Goal: Transaction & Acquisition: Purchase product/service

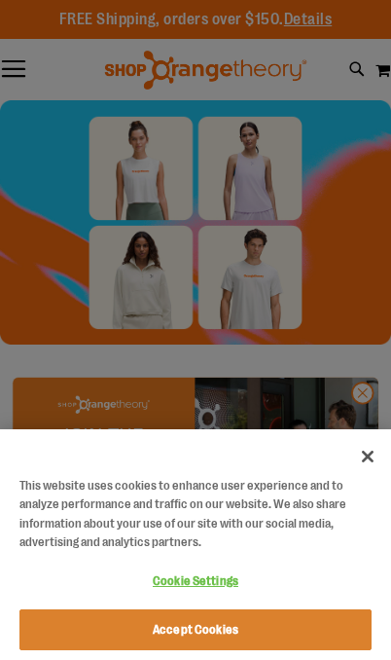
click at [365, 463] on button "Close" at bounding box center [367, 456] width 43 height 43
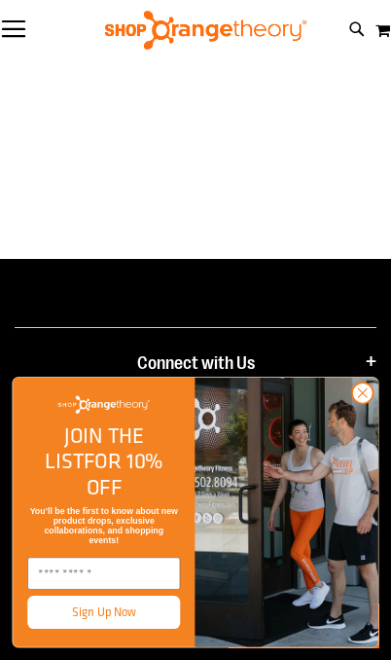
scroll to position [2190, 0]
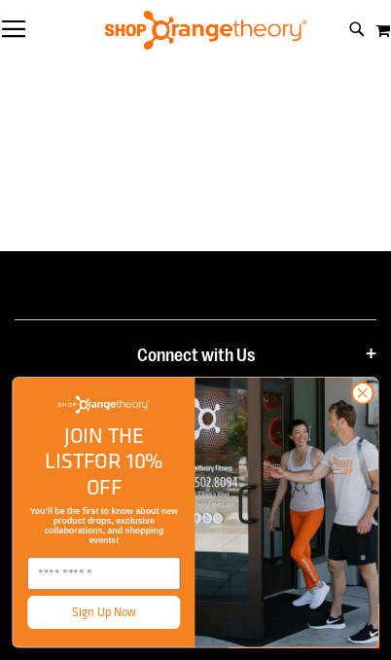
click at [25, 37] on button "Toggle Nav" at bounding box center [13, 29] width 27 height 19
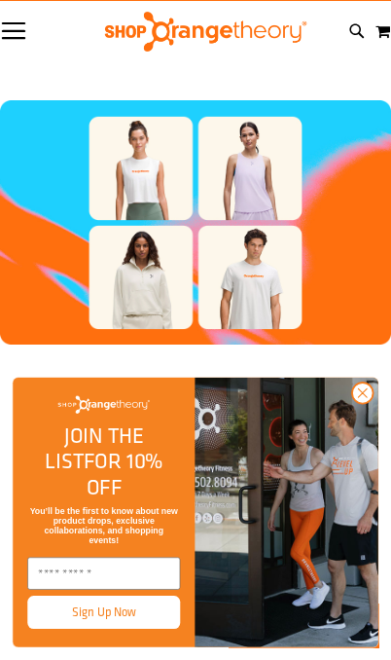
scroll to position [0, 0]
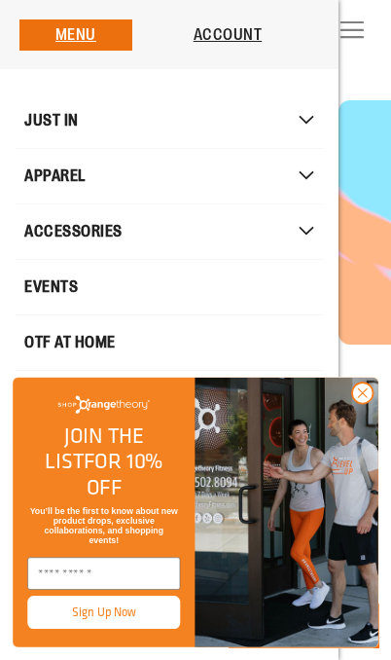
click at [372, 403] on circle "Close dialog" at bounding box center [362, 392] width 20 height 20
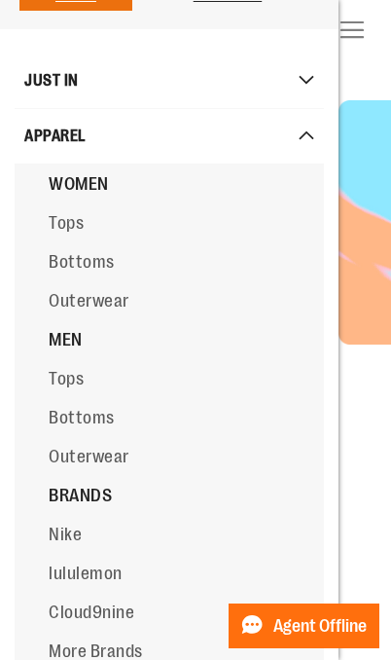
scroll to position [24, 0]
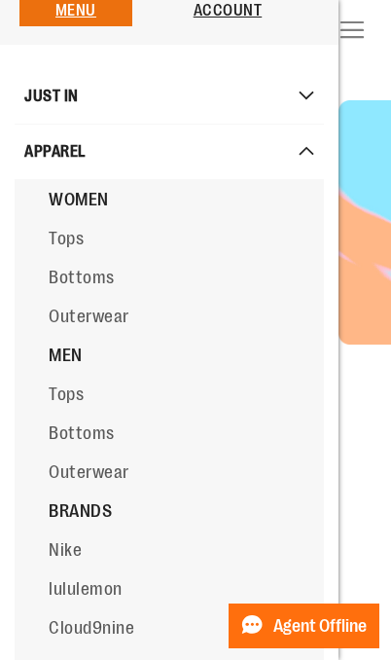
click at [317, 98] on span "Mobile menu" at bounding box center [318, 96] width 19 height 11
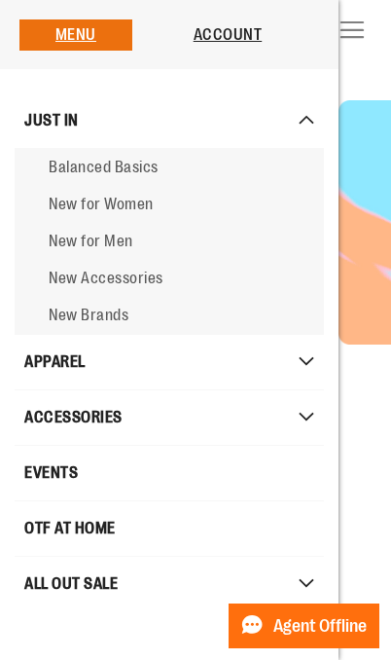
click at [0, 0] on link "Outerwear" at bounding box center [0, 0] width 0 height 0
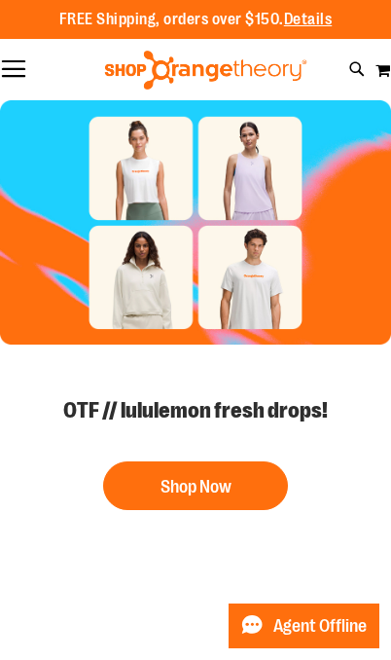
click at [23, 73] on button "Toggle Nav" at bounding box center [13, 69] width 27 height 19
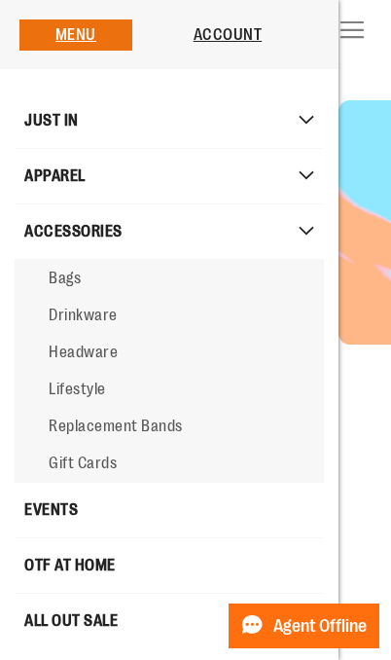
click at [99, 380] on link "Lifestyle" at bounding box center [169, 389] width 309 height 37
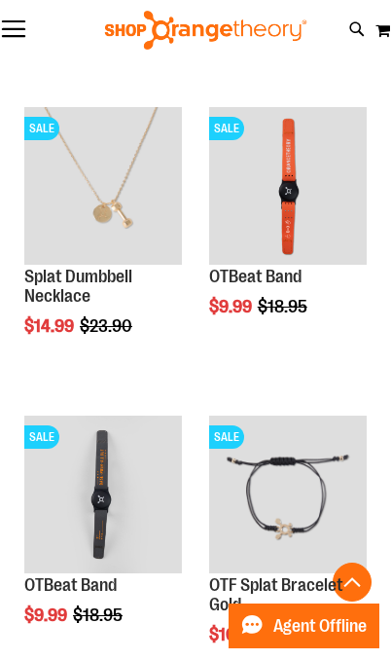
scroll to position [1164, 0]
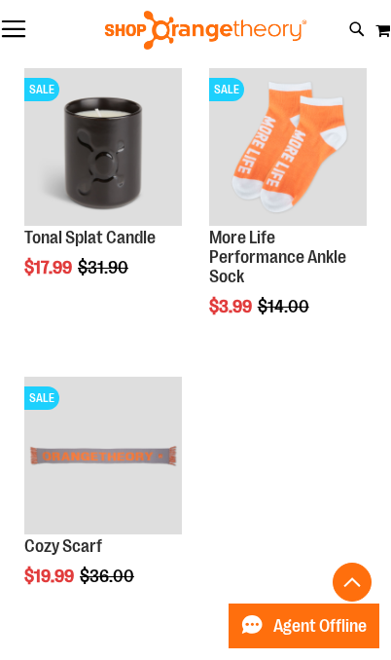
scroll to position [2736, 0]
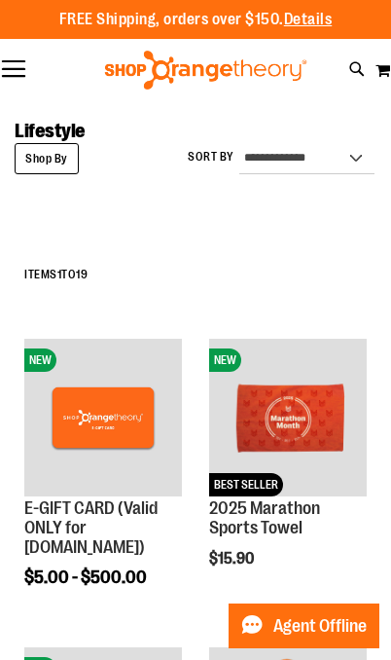
click at [352, 80] on icon at bounding box center [357, 69] width 17 height 22
click at [261, 183] on input "Search" at bounding box center [196, 178] width 357 height 64
type input "****"
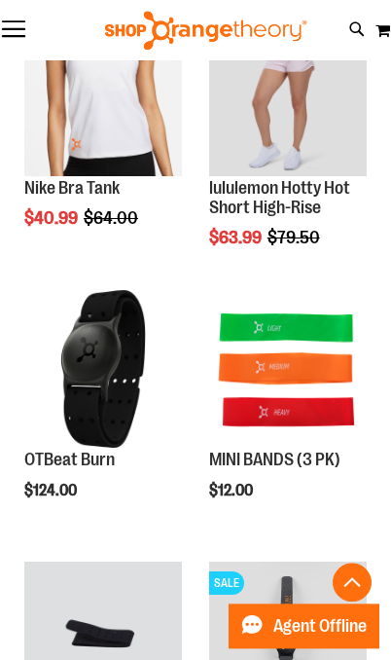
scroll to position [2803, 0]
click at [128, 562] on span "Add to Cart" at bounding box center [103, 563] width 86 height 21
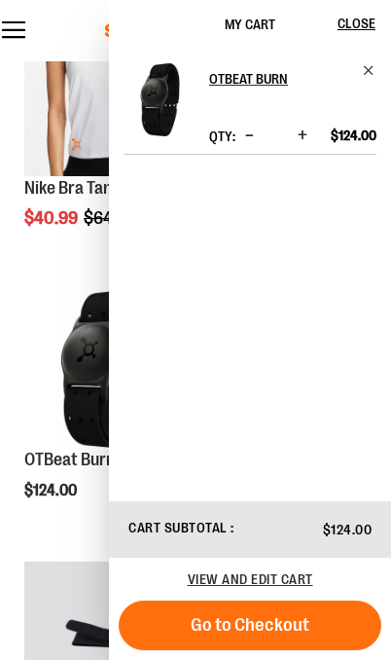
click at [272, 571] on span "View and edit cart" at bounding box center [250, 579] width 125 height 16
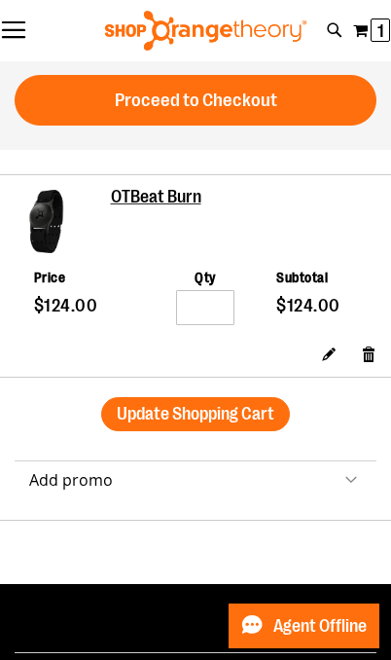
scroll to position [198, 0]
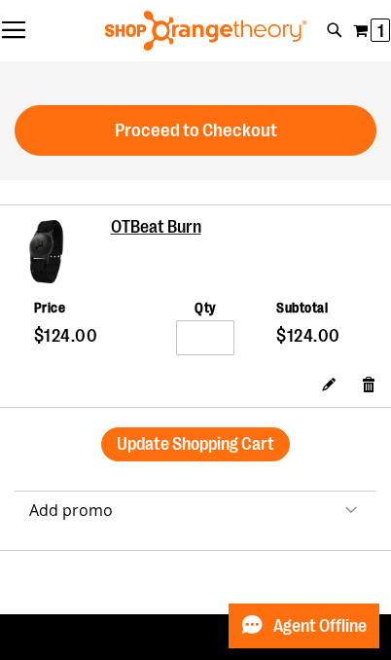
click at [56, 253] on img at bounding box center [46, 251] width 63 height 63
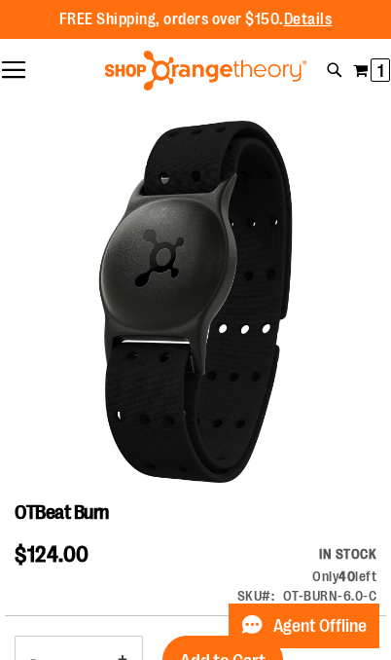
click at [378, 76] on span "1" at bounding box center [380, 70] width 7 height 19
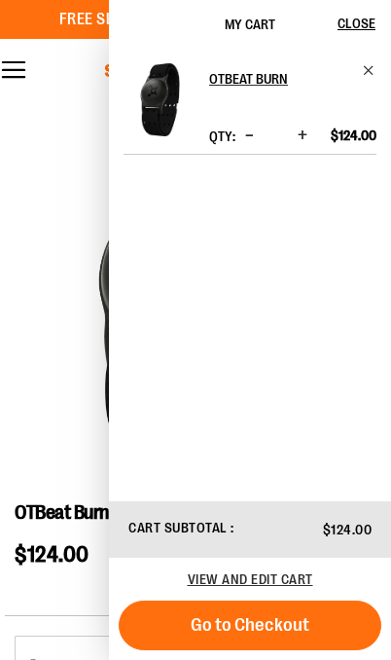
click at [352, 16] on span "Close" at bounding box center [357, 24] width 38 height 16
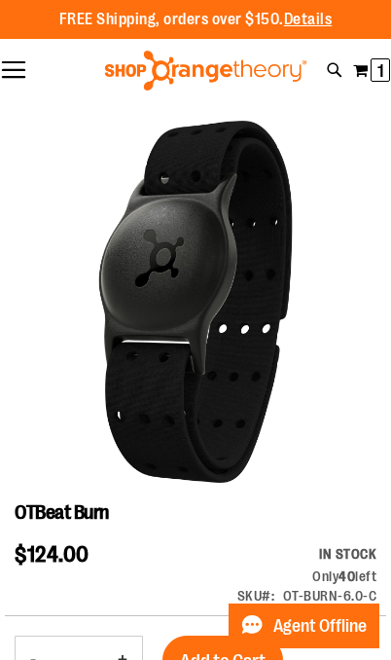
click at [19, 61] on button "Toggle Nav" at bounding box center [13, 70] width 27 height 19
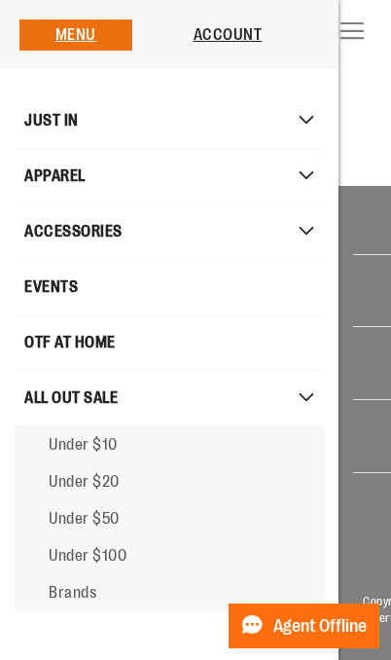
click at [134, 523] on link "Under $50" at bounding box center [169, 518] width 309 height 37
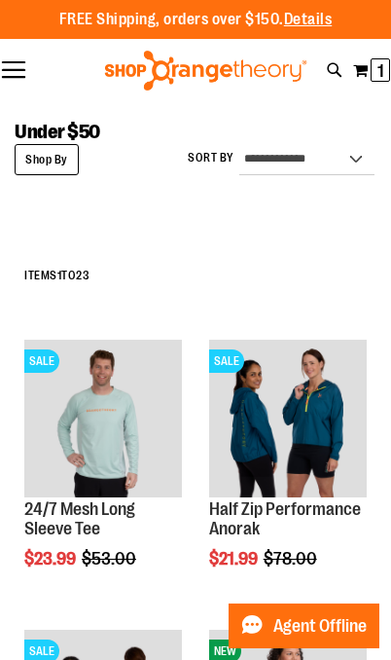
click at [17, 72] on button "Toggle Nav" at bounding box center [13, 70] width 27 height 19
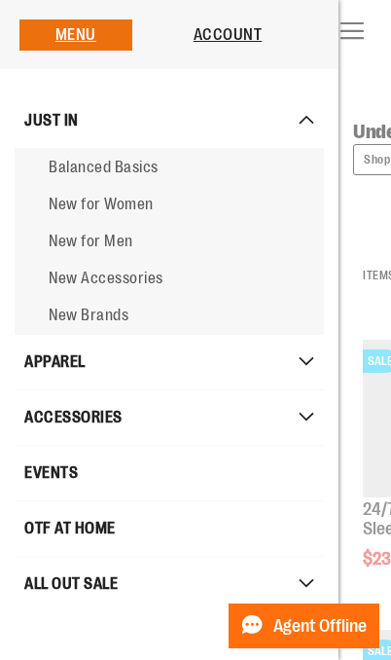
click at [147, 199] on span "New for Women" at bounding box center [101, 205] width 105 height 18
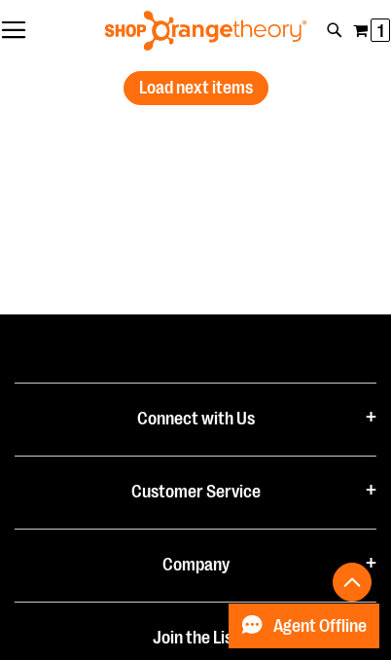
scroll to position [5210, 0]
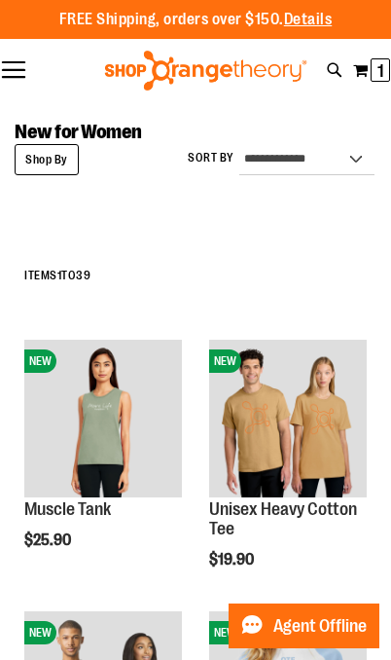
click at [369, 78] on button "My Cart 1 1 items" at bounding box center [371, 70] width 39 height 32
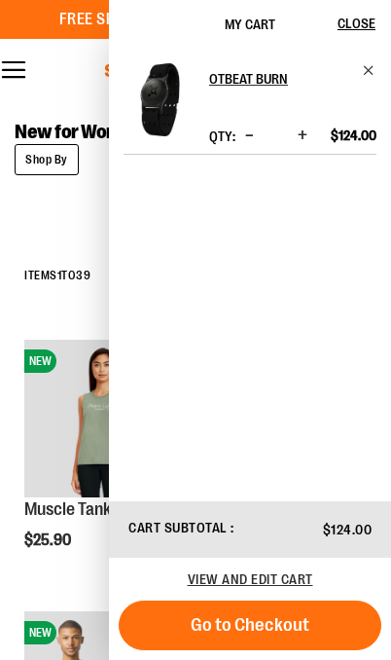
click at [205, 618] on span "Go to Checkout" at bounding box center [250, 624] width 119 height 21
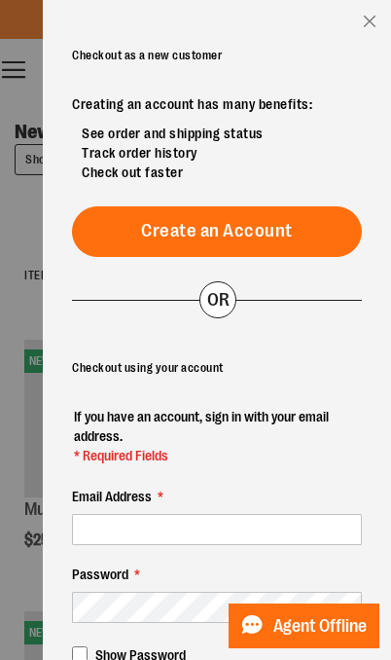
click at [183, 48] on div "Checkout as a new customer" at bounding box center [217, 50] width 290 height 39
click at [219, 232] on span "Create an Account" at bounding box center [217, 230] width 152 height 21
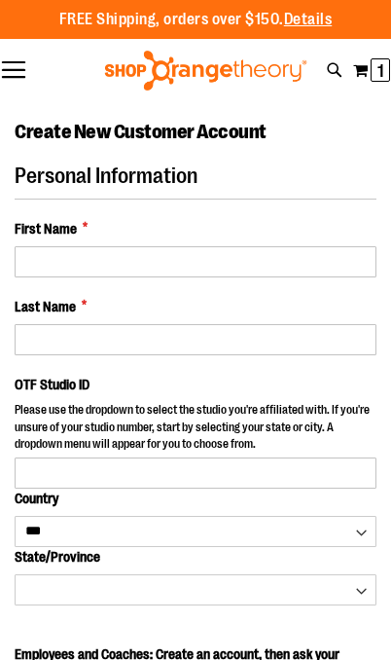
select select "***"
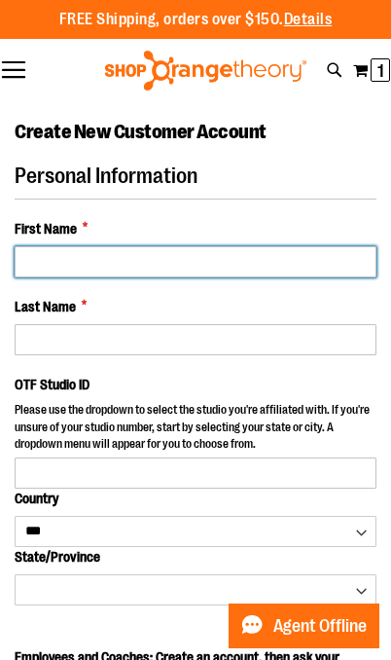
click at [167, 256] on input "First Name *" at bounding box center [196, 261] width 362 height 31
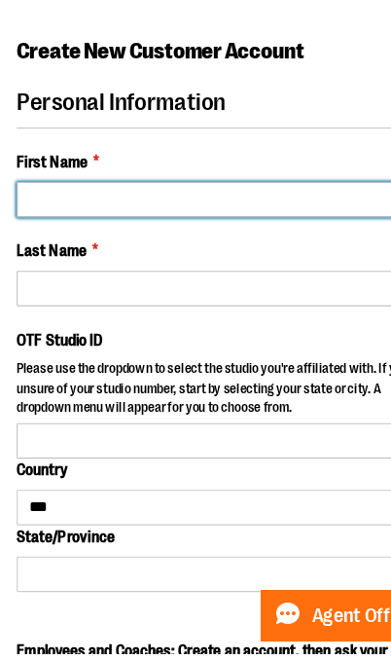
type input "******"
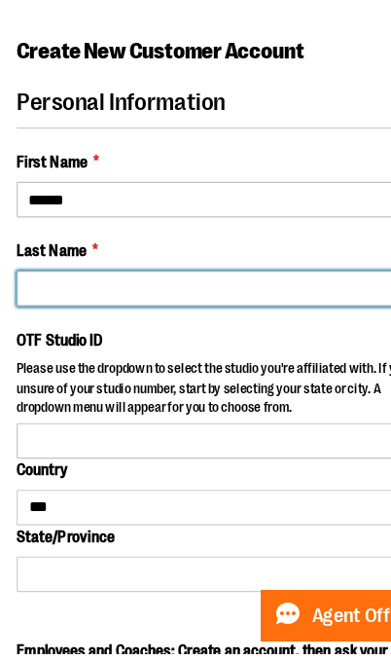
type input "*******"
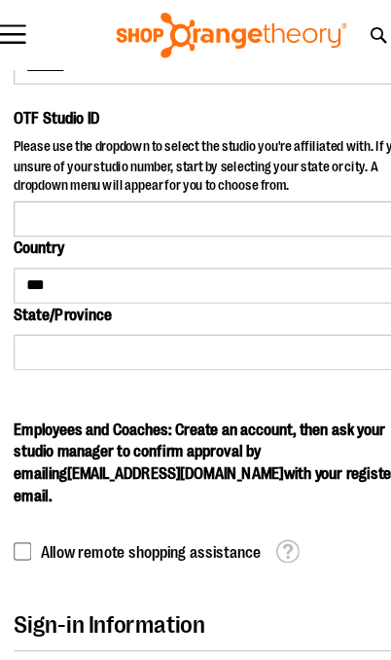
scroll to position [261, 0]
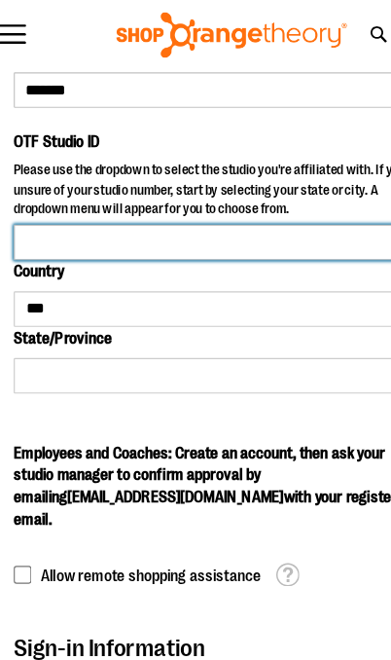
click at [213, 204] on input "OTF Studio ID" at bounding box center [196, 212] width 362 height 31
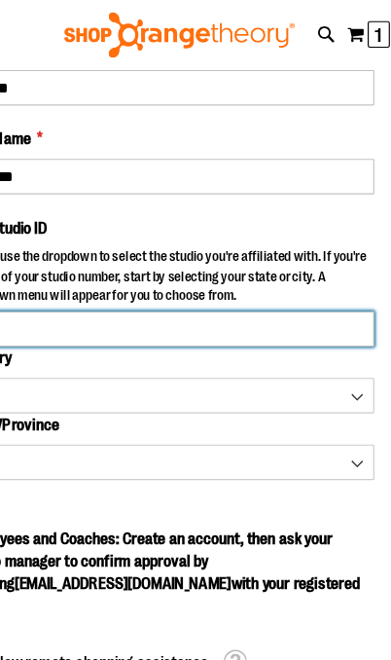
scroll to position [185, 0]
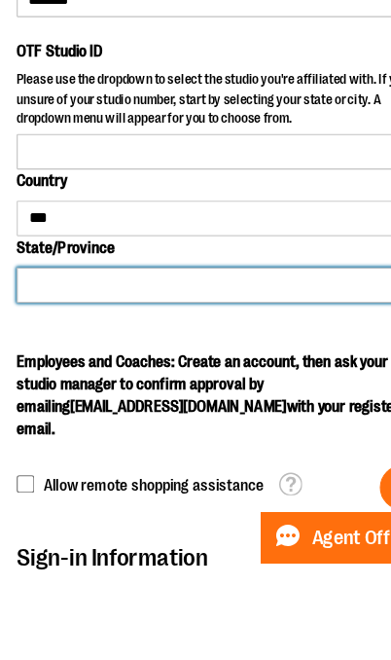
click at [218, 389] on select "**********" at bounding box center [196, 404] width 362 height 31
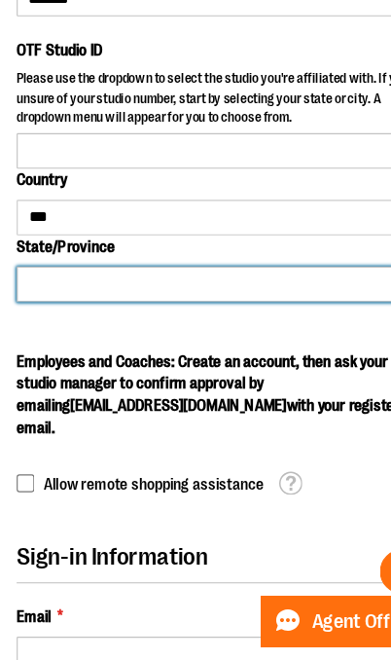
select select "********"
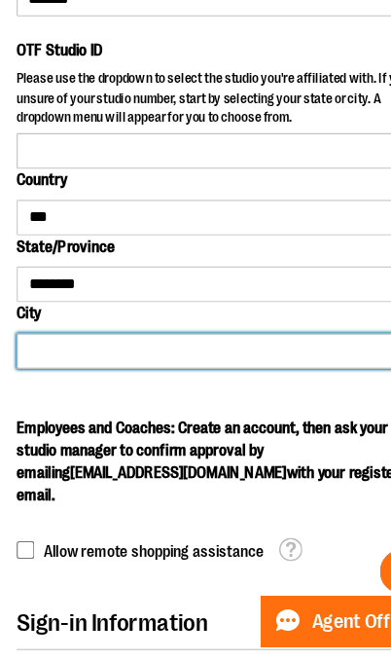
click at [200, 374] on select "**********" at bounding box center [196, 389] width 362 height 31
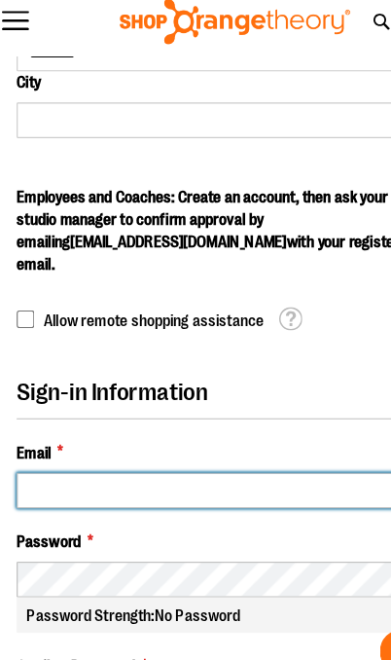
click at [127, 425] on input "Email *" at bounding box center [196, 440] width 362 height 31
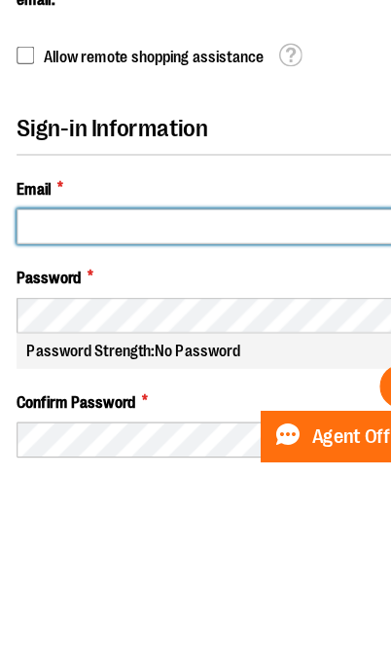
type input "**********"
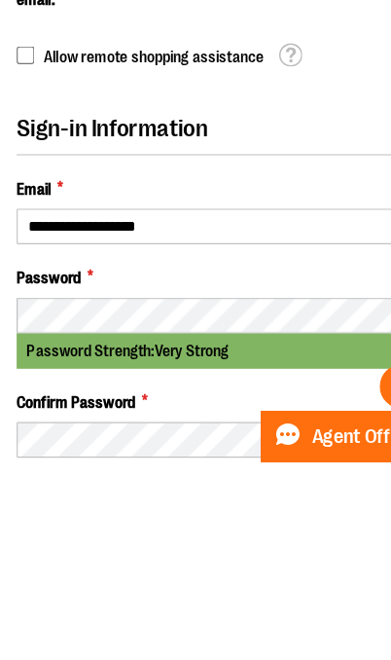
scroll to position [763, 0]
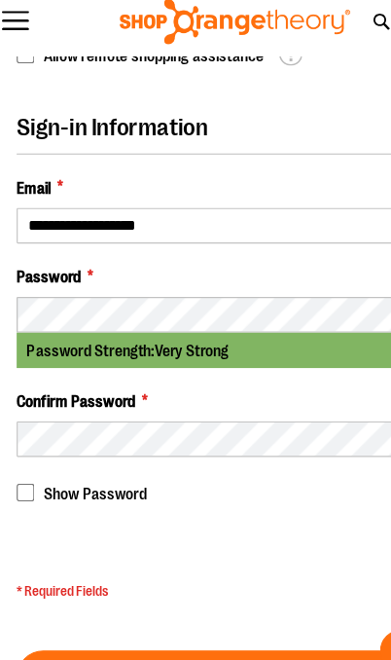
click at [138, 593] on span "Create an Account" at bounding box center [196, 603] width 143 height 21
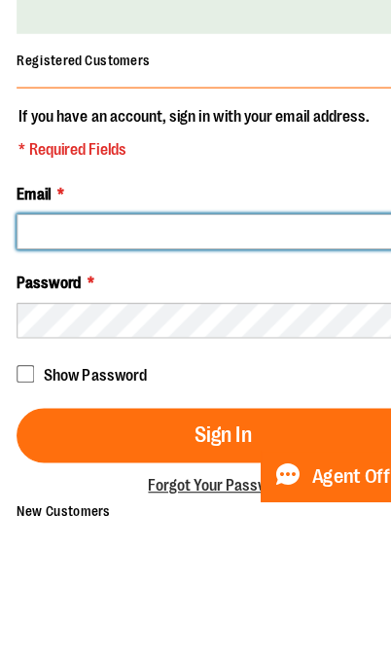
type input "**********"
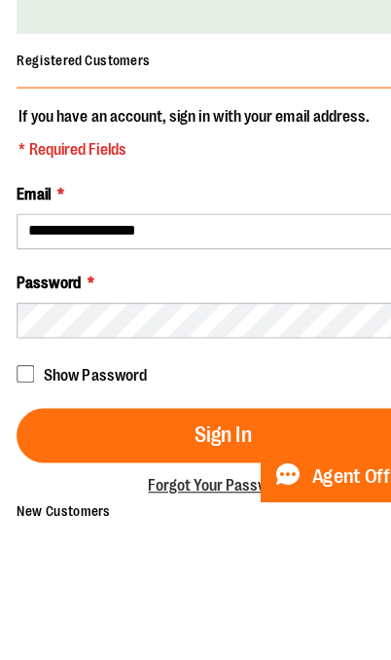
scroll to position [126, 0]
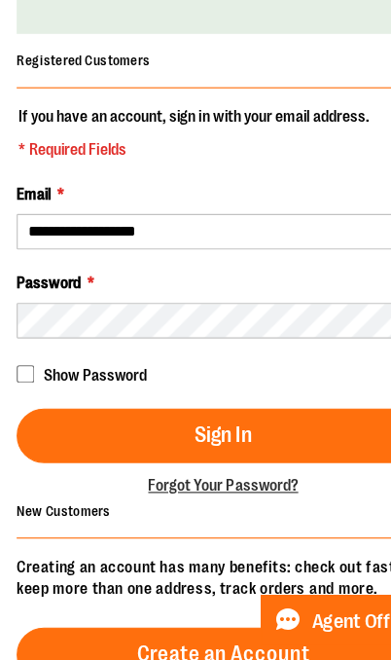
click at [204, 440] on button "Sign In" at bounding box center [196, 464] width 362 height 48
